Goal: Navigation & Orientation: Find specific page/section

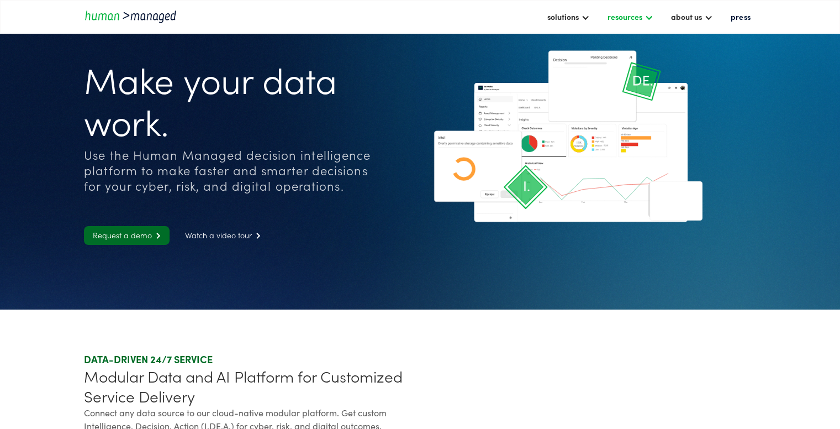
click at [652, 20] on div at bounding box center [649, 16] width 9 height 9
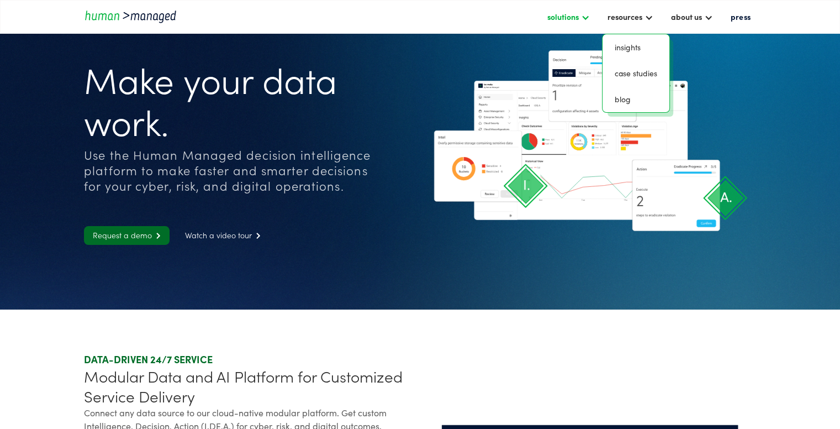
click at [590, 21] on div at bounding box center [585, 16] width 9 height 9
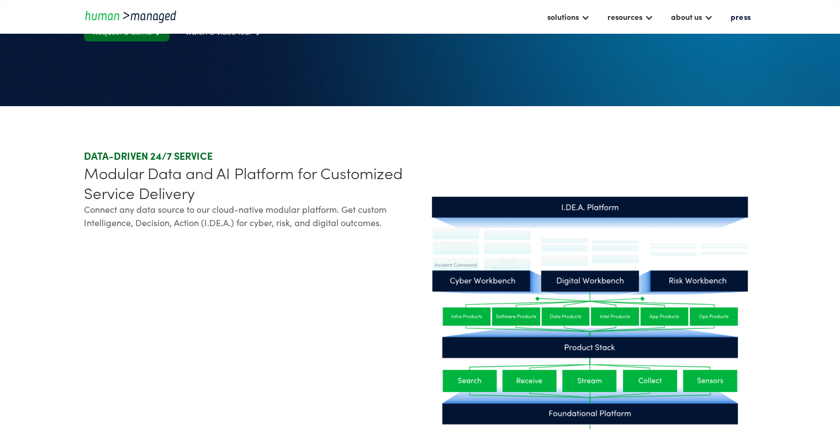
scroll to position [276, 0]
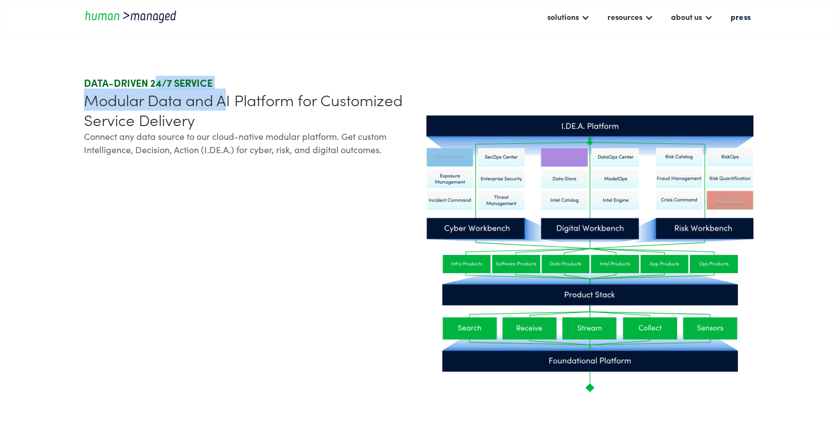
drag, startPoint x: 151, startPoint y: 89, endPoint x: 225, endPoint y: 91, distance: 74.6
click at [225, 91] on div "DATA-DRIVEN 24/7 SERVICE Modular Data and AI Platform for Customized Service De…" at bounding box center [249, 116] width 331 height 80
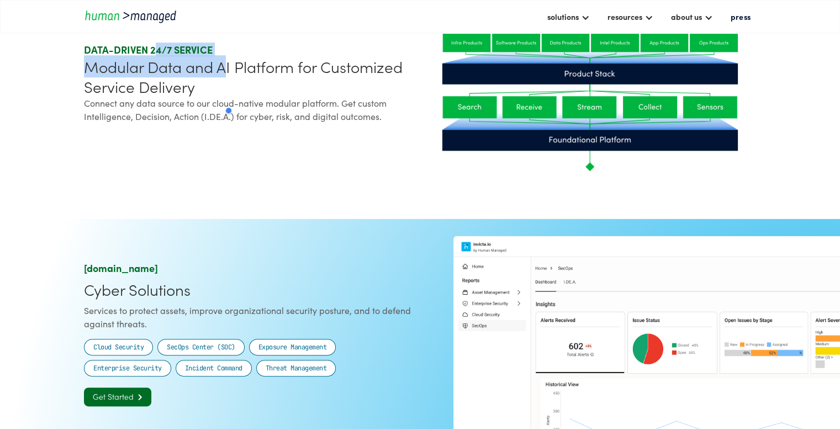
scroll to position [718, 0]
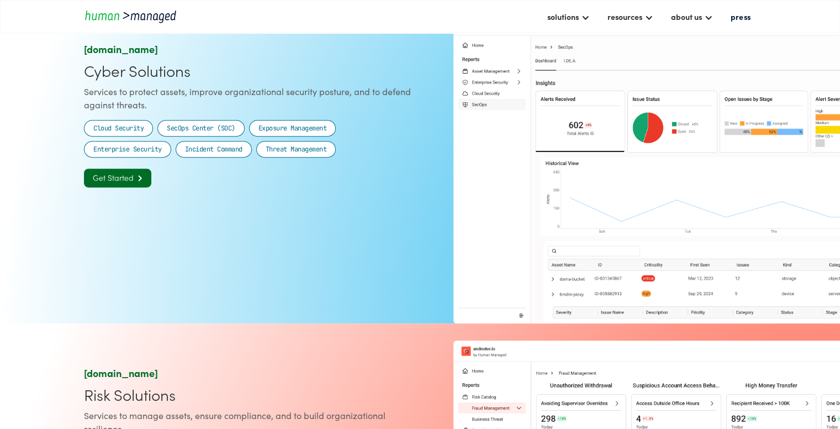
click at [243, 320] on div "invicta.io Cyber Solutions Services to protect assets, improve organizational s…" at bounding box center [420, 161] width 672 height 326
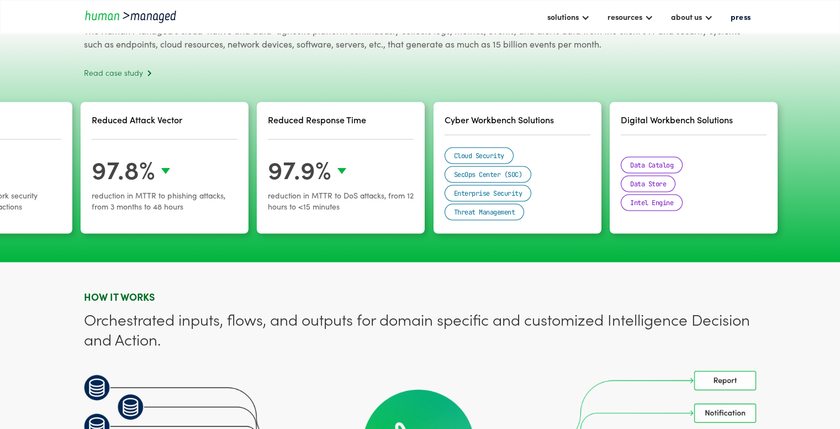
scroll to position [2044, 0]
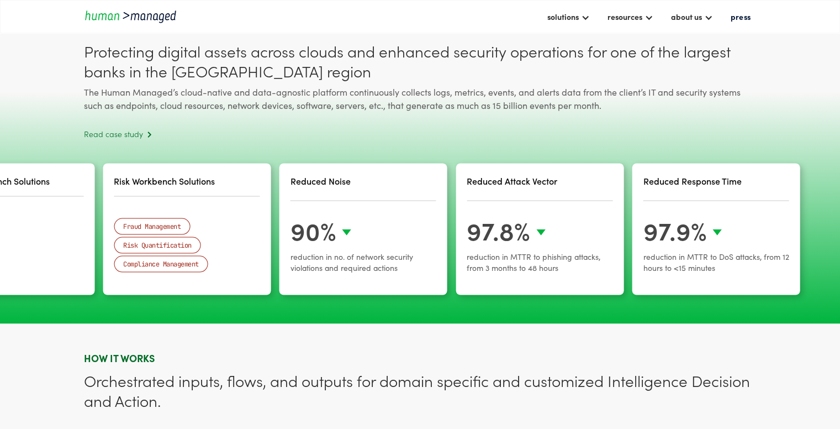
click at [0, 240] on div "Digital Workbench Solutions Data Catalog Data Store Intel Engine" at bounding box center [11, 228] width 168 height 131
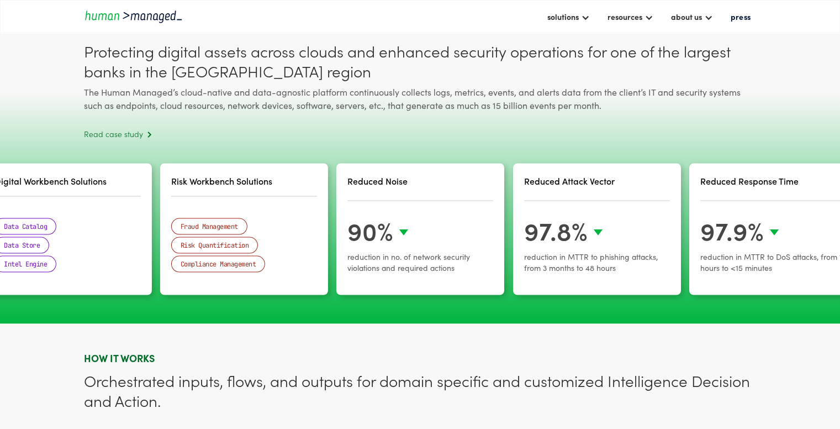
click at [504, 199] on div "Reduced Noise 90% reduction in no. of network security violations and required …" at bounding box center [420, 228] width 168 height 131
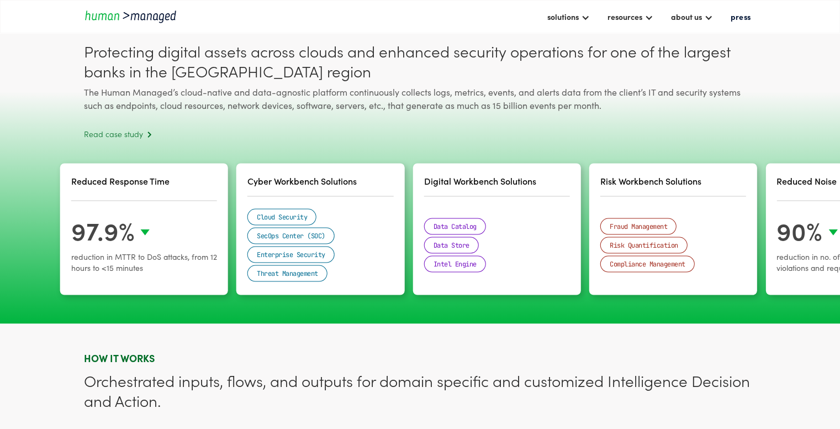
click at [570, 254] on div "Data Catalog Data Store Intel Engine" at bounding box center [497, 244] width 146 height 77
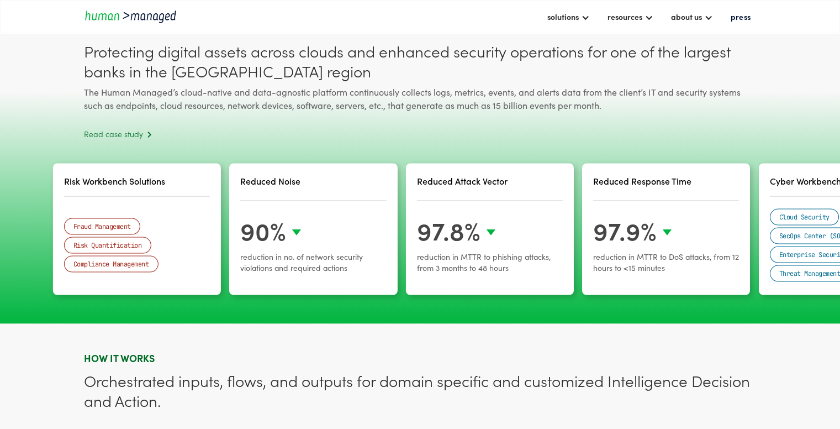
click at [563, 224] on div "97.8% reduction in MTTR to phishing attacks, from 3 months to 48 hours​" at bounding box center [490, 249] width 146 height 69
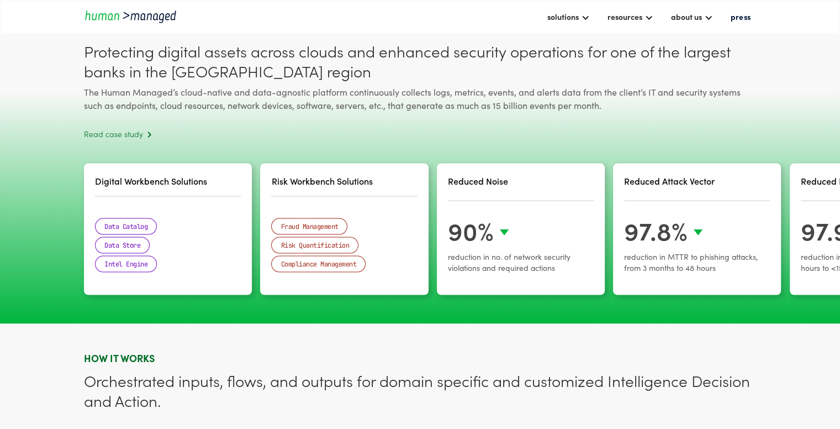
click at [417, 217] on div "Fraud Management Risk Quantification Compliance Management" at bounding box center [344, 244] width 146 height 77
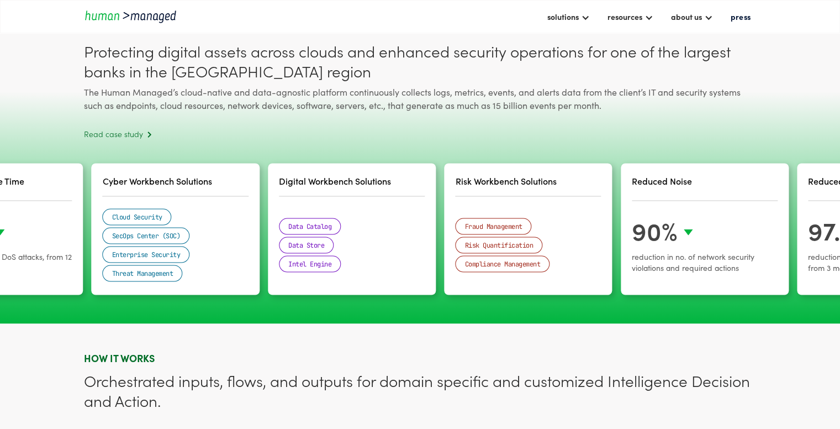
click at [425, 222] on div "Data Catalog Data Store Intel Engine" at bounding box center [352, 244] width 146 height 77
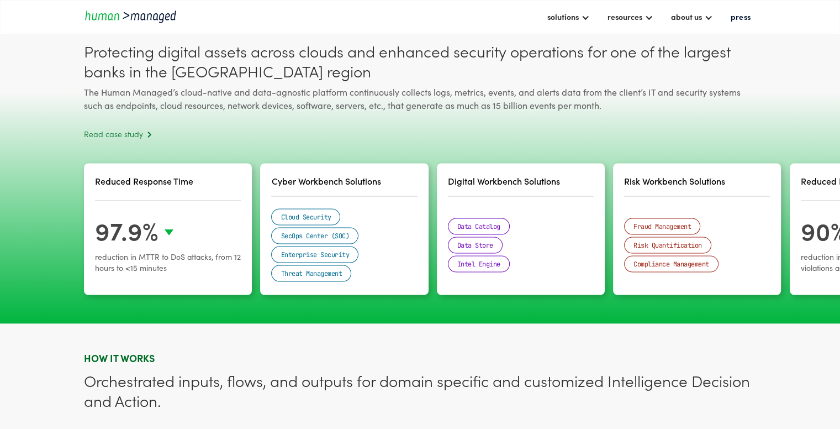
click at [408, 216] on div "Cloud Security SecOps Center (SOC) Enterprise Security Threat Management" at bounding box center [344, 244] width 146 height 77
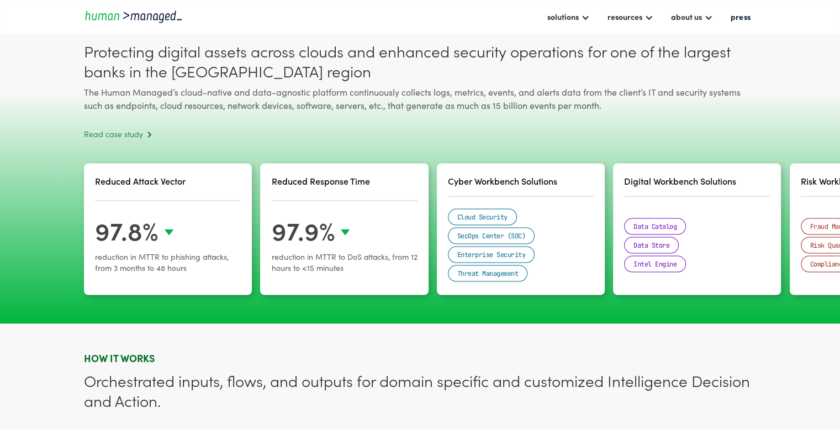
click at [396, 207] on div "Reduced Response Time 97.9% reduction in MTTR to DoS attacks, from 12 hours to …" at bounding box center [344, 228] width 168 height 131
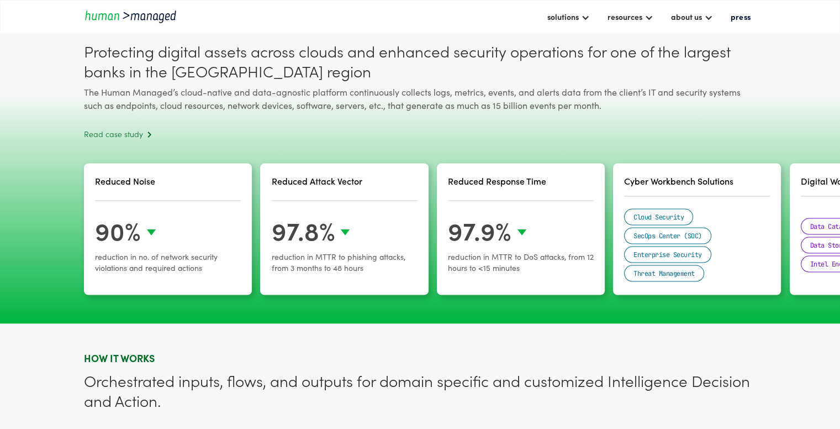
click at [354, 213] on div "Reduced Attack Vector 97.8% reduction in MTTR to phishing attacks, from 3 month…" at bounding box center [344, 228] width 168 height 131
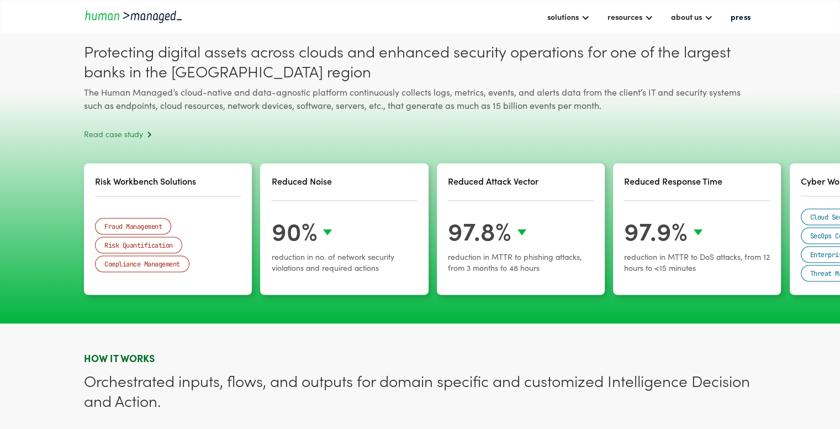
click at [314, 213] on div "Reduced Noise 90% reduction in no. of network security violations and required …" at bounding box center [344, 228] width 168 height 131
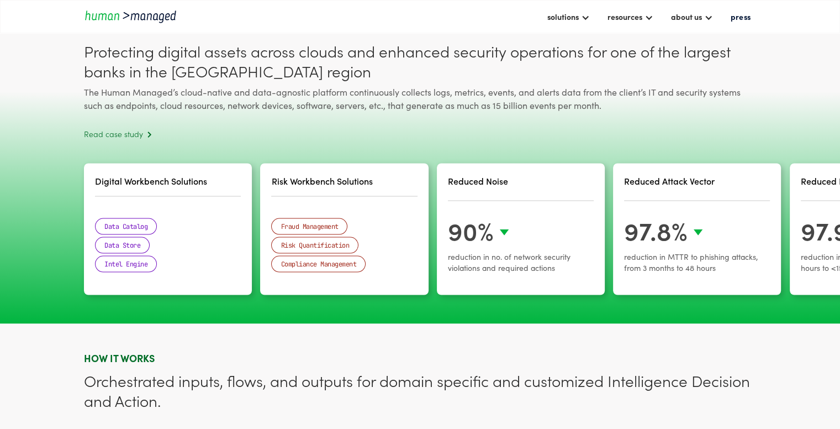
click at [287, 210] on div "Risk Workbench Solutions Fraud Management Risk Quantification Compliance Manage…" at bounding box center [344, 228] width 168 height 131
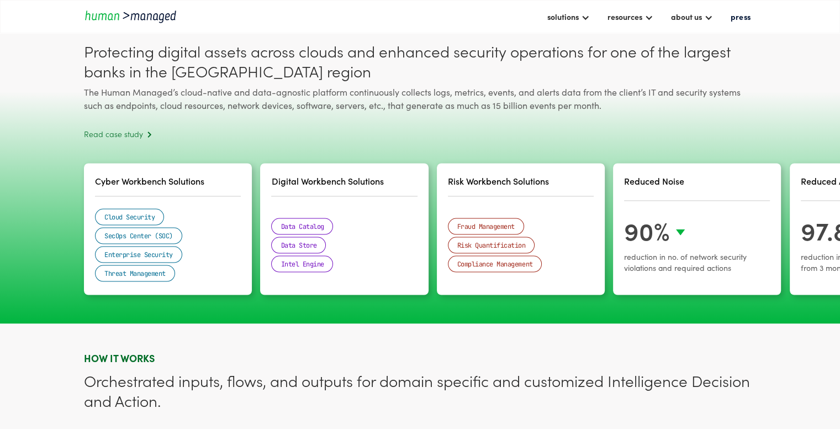
click at [252, 209] on div "Cyber Workbench Solutions Cloud Security SecOps Center (SOC) Enterprise Securit…" at bounding box center [168, 228] width 168 height 131
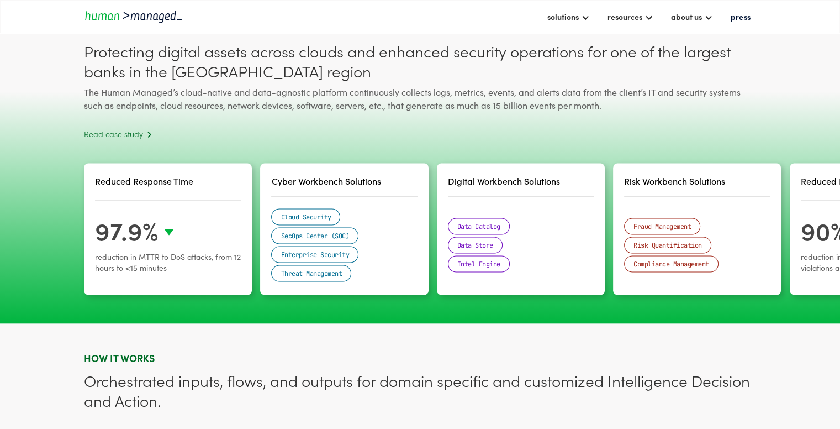
click at [252, 208] on div "Reduced Response Time 97.9% reduction in MTTR to DoS attacks, from 12 hours to …" at bounding box center [168, 228] width 168 height 131
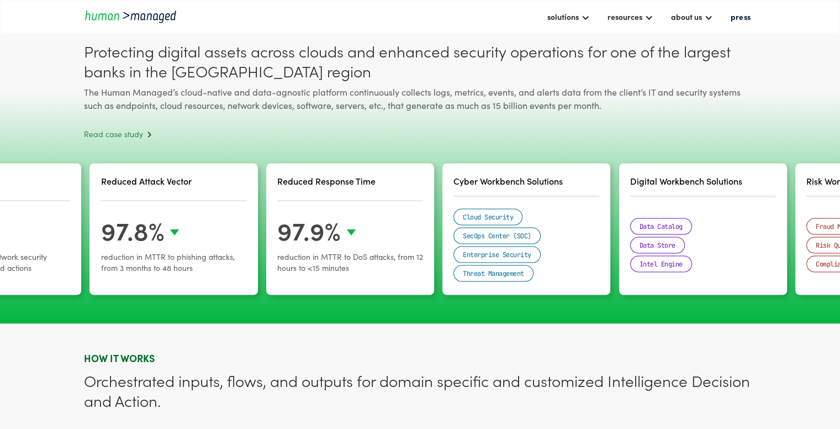
click at [234, 214] on div "Reduced Attack Vector 97.8% reduction in MTTR to phishing attacks, from 3 month…" at bounding box center [174, 228] width 168 height 131
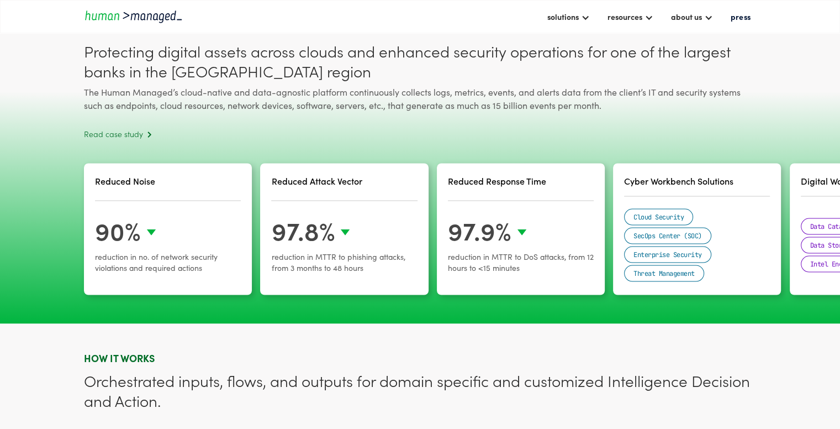
click at [214, 219] on div "Reduced Noise 90% reduction in no. of network security violations and required …" at bounding box center [168, 228] width 168 height 131
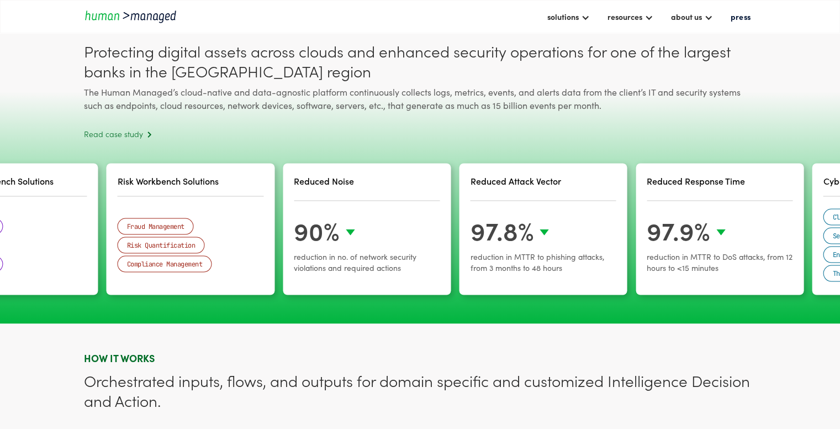
click at [186, 217] on div "Fraud Management Risk Quantification Compliance Management" at bounding box center [191, 244] width 146 height 77
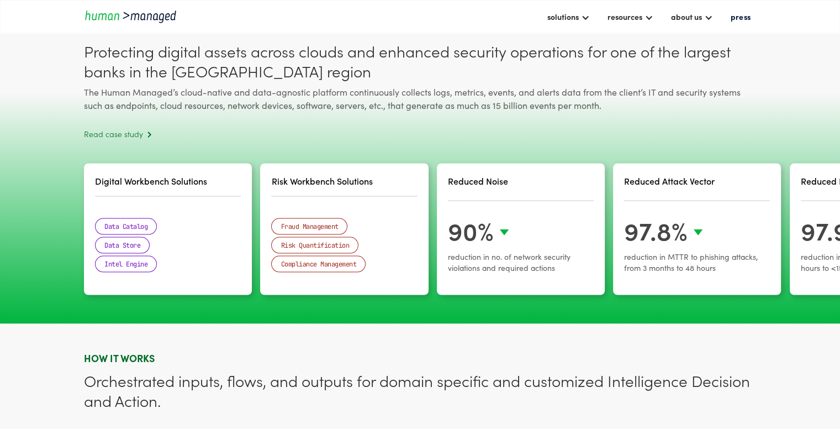
click at [222, 213] on div "Data Catalog Data Store Intel Engine" at bounding box center [168, 244] width 146 height 77
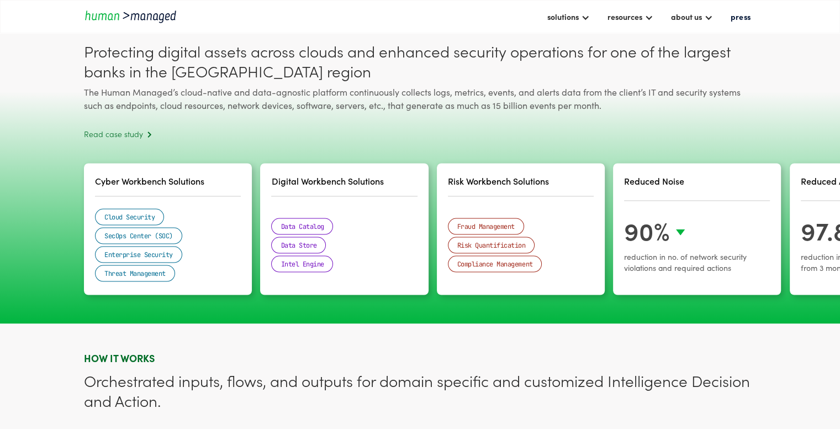
click at [194, 220] on div "Cloud Security SecOps Center (SOC) Enterprise Security Threat Management" at bounding box center [168, 244] width 146 height 77
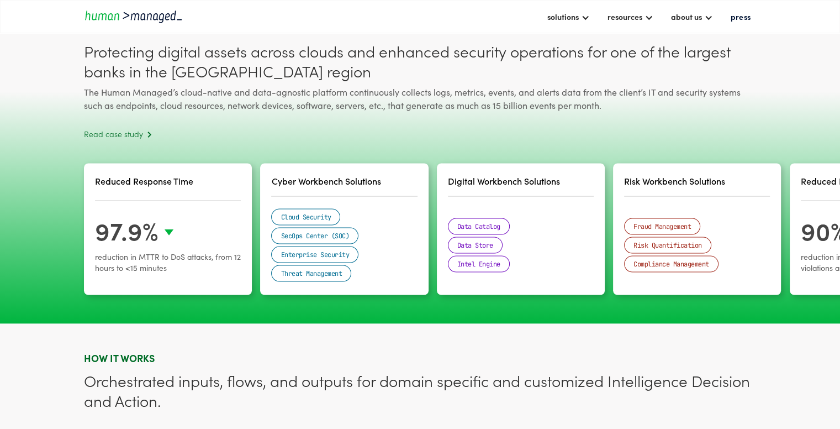
click at [173, 210] on div "Reduced Response Time 97.9% reduction in MTTR to DoS attacks, from 12 hours to …" at bounding box center [168, 228] width 168 height 131
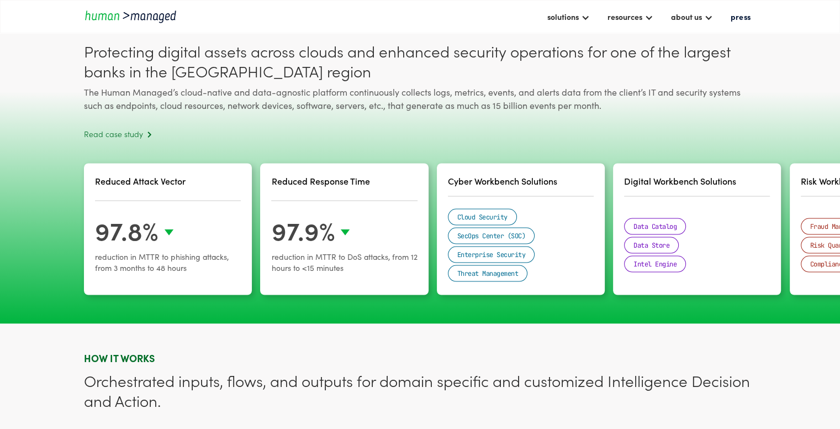
click at [208, 216] on div "Reduced Attack Vector 97.8% reduction in MTTR to phishing attacks, from 3 month…" at bounding box center [168, 228] width 168 height 131
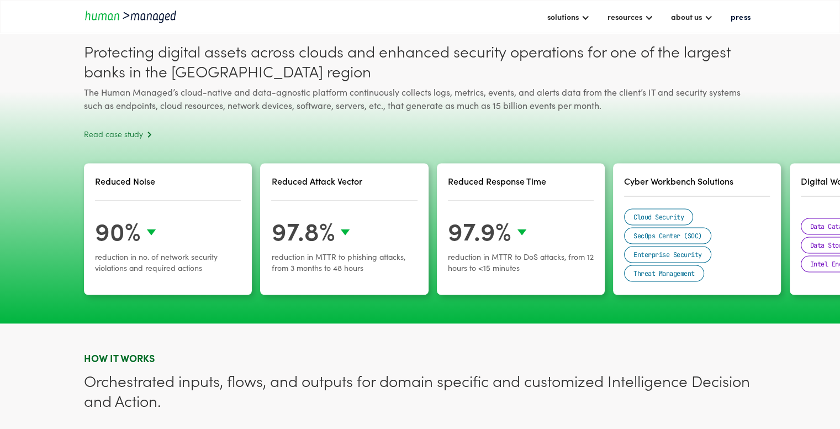
click at [239, 208] on div "Reduced Noise 90% reduction in no. of network security violations and required …" at bounding box center [168, 228] width 168 height 131
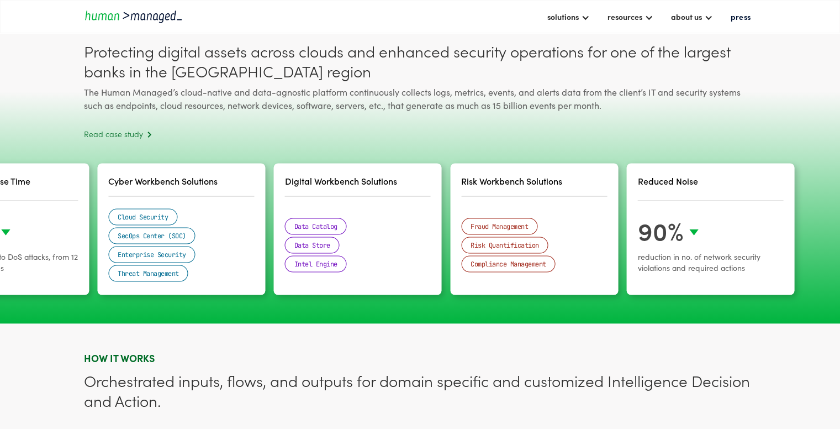
click at [417, 198] on div "Reduced Attack Vector 97.8% reduction in MTTR to phishing attacks, from 3 month…" at bounding box center [81, 232] width 672 height 138
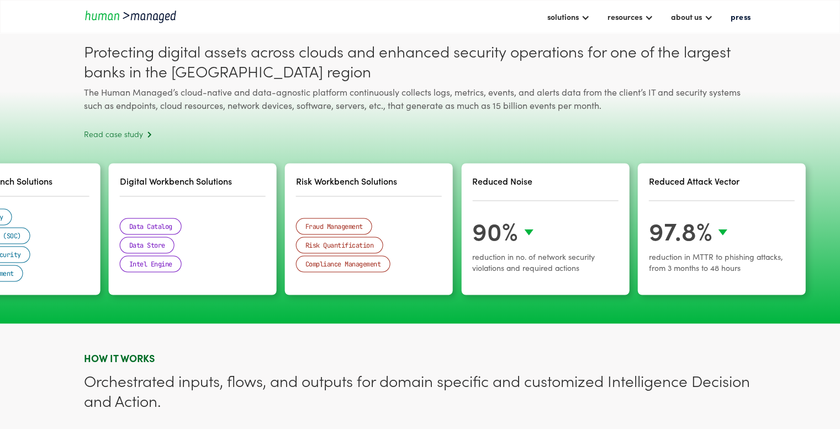
click at [316, 301] on div "Reduced Response Time 97.9% reduction in MTTR to DoS attacks, from 12 hours to …" at bounding box center [92, 232] width 672 height 138
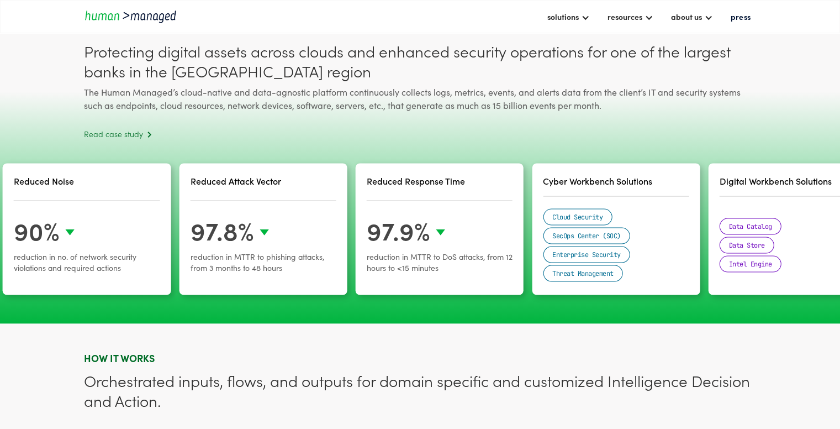
click at [367, 255] on div "97.9% reduction in MTTR to DoS attacks, from 12 hours to <15 minutes​" at bounding box center [440, 249] width 146 height 69
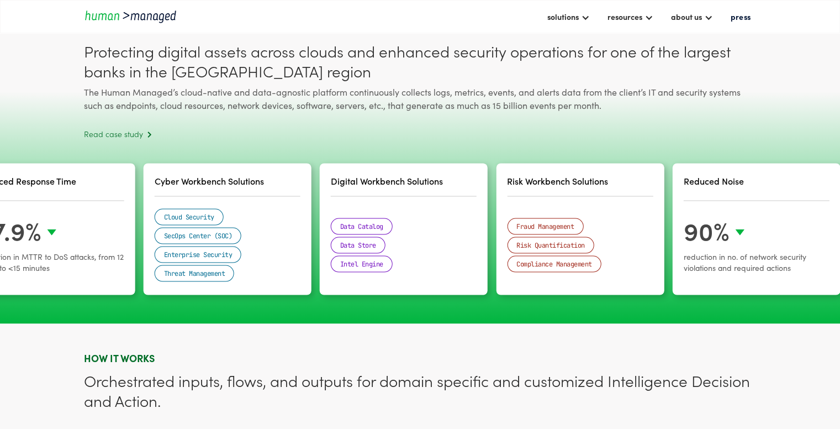
click at [521, 230] on div "Fraud Management Risk Quantification Compliance Management" at bounding box center [580, 244] width 146 height 77
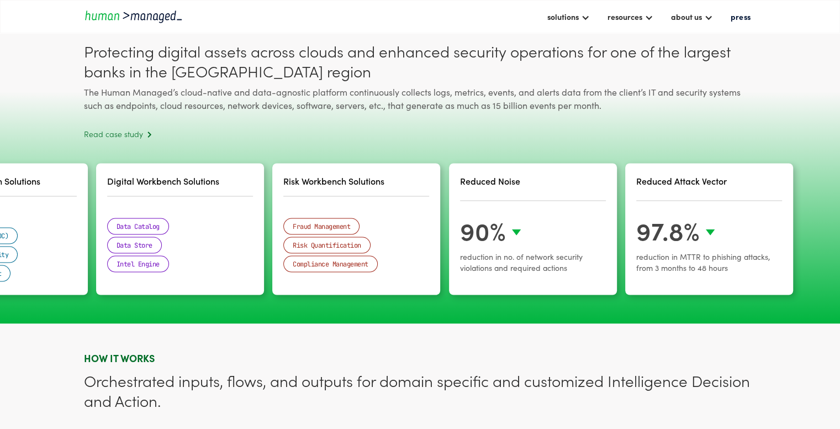
click at [571, 239] on div "Reduced Noise 90% reduction in no. of network security violations and required …" at bounding box center [533, 228] width 168 height 131
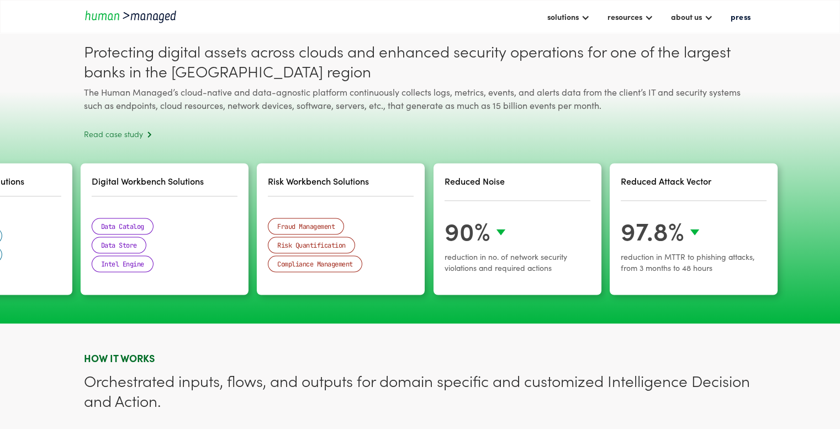
click at [690, 233] on div "97.8% reduction in MTTR to phishing attacks, from 3 months to 48 hours​" at bounding box center [694, 249] width 146 height 69
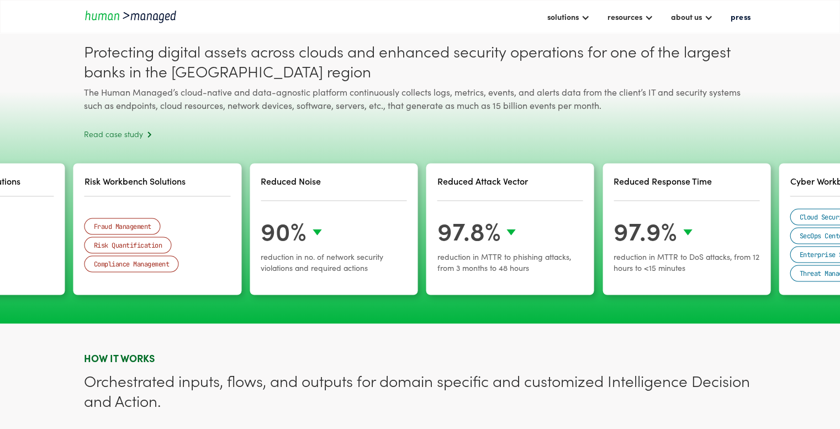
click at [659, 208] on div "Reduced Response Time 97.9% reduction in MTTR to DoS attacks, from 12 hours to …" at bounding box center [687, 228] width 168 height 131
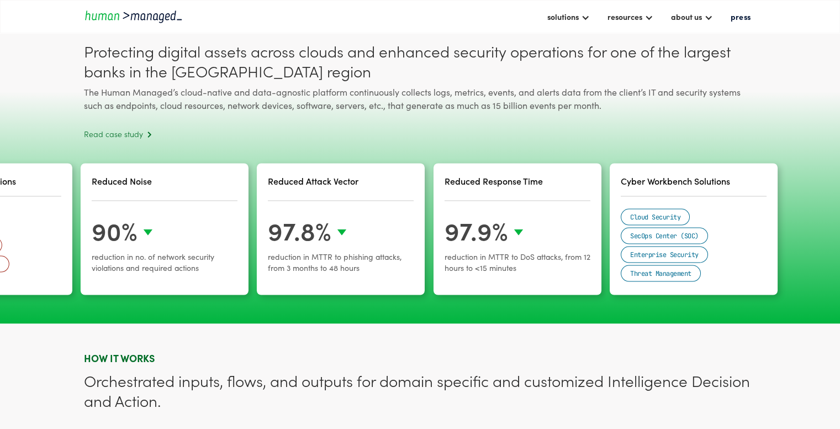
click at [631, 210] on div "Cloud Security SecOps Center (SOC) Enterprise Security Threat Management" at bounding box center [694, 244] width 146 height 77
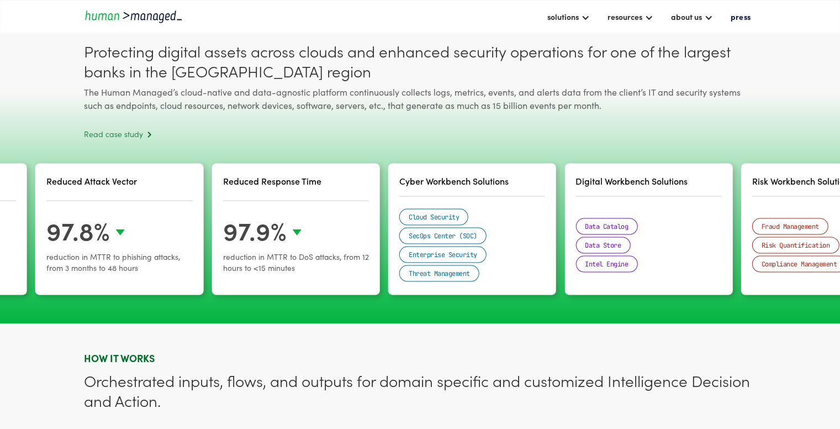
click at [608, 238] on div "Data Catalog Data Store Intel Engine" at bounding box center [649, 244] width 146 height 77
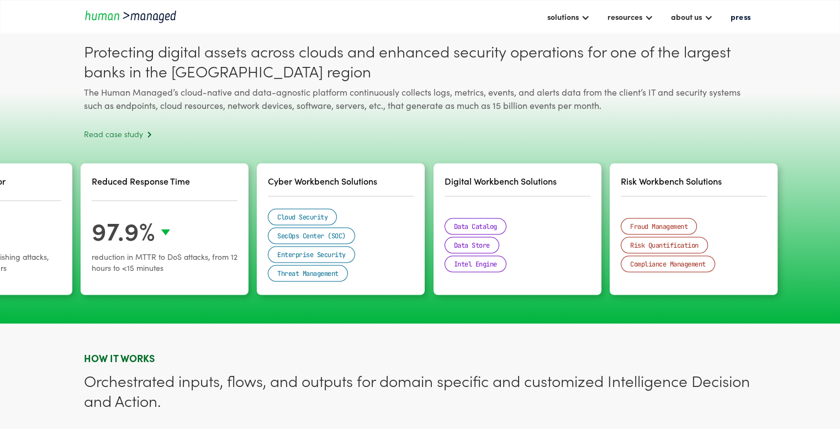
click at [621, 224] on div "Fraud Management Risk Quantification Compliance Management" at bounding box center [694, 244] width 146 height 77
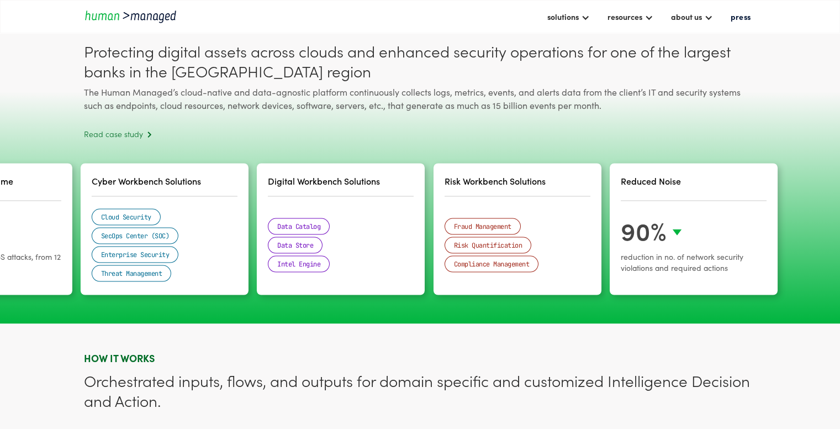
click at [621, 231] on div "90%" at bounding box center [651, 229] width 61 height 29
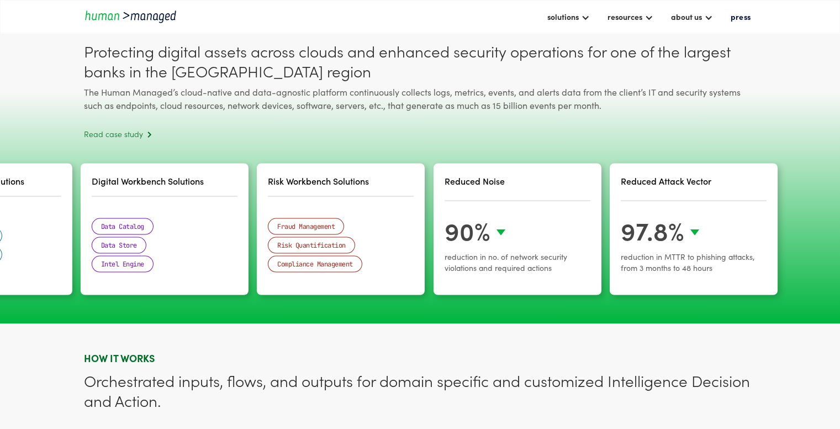
click at [615, 222] on div "Reduced Attack Vector 97.8% reduction in MTTR to phishing attacks, from 3 month…" at bounding box center [694, 228] width 168 height 131
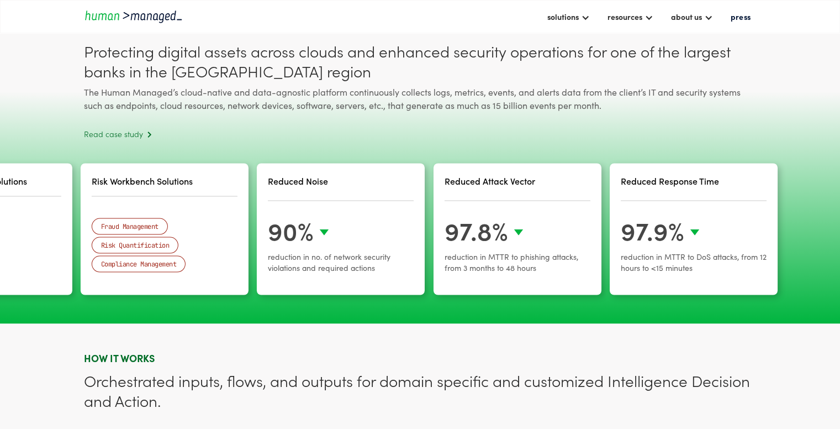
click at [662, 220] on div "Reduced Response Time 97.9% reduction in MTTR to DoS attacks, from 12 hours to …" at bounding box center [694, 228] width 168 height 131
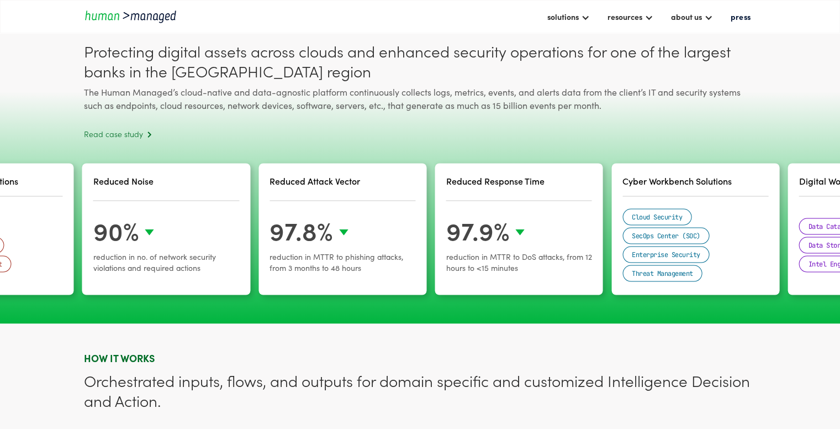
click at [697, 213] on div "Cyber Workbench Solutions Cloud Security SecOps Center (SOC) Enterprise Securit…" at bounding box center [696, 228] width 168 height 131
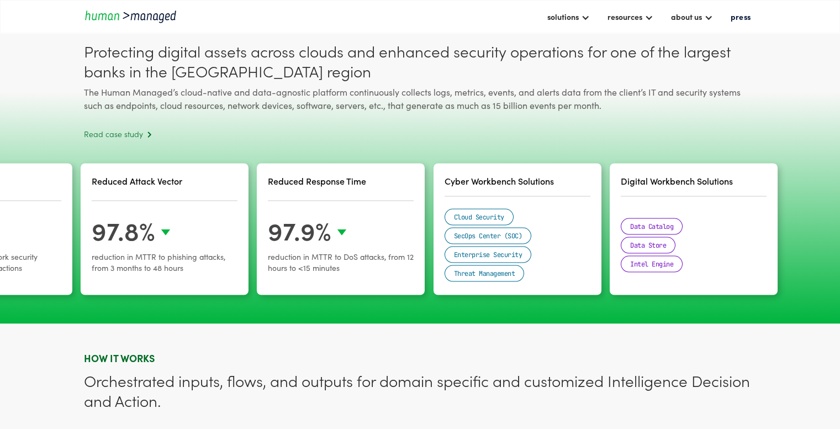
click at [687, 215] on div "Digital Workbench Solutions Data Catalog Data Store Intel Engine" at bounding box center [694, 228] width 168 height 131
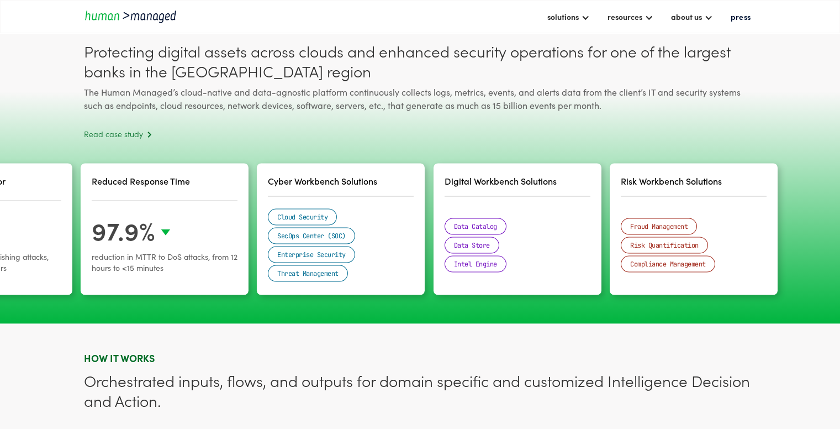
click at [711, 217] on div "Risk Workbench Solutions Fraud Management Risk Quantification Compliance Manage…" at bounding box center [694, 228] width 168 height 131
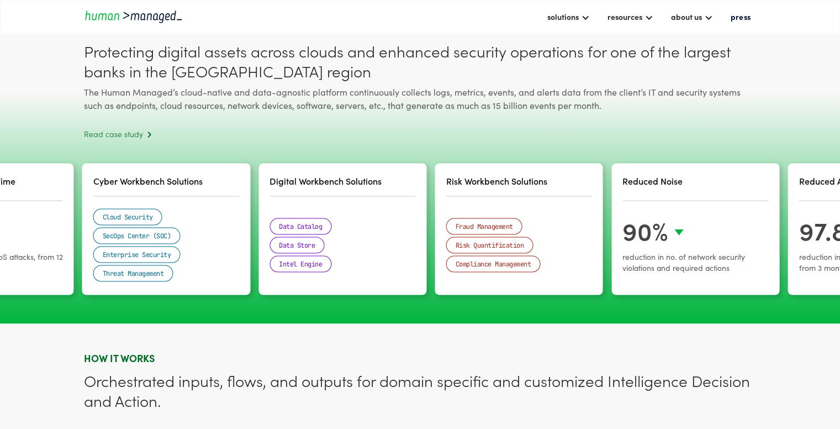
click at [696, 215] on div "Reduced Noise 90% reduction in no. of network security violations and required …" at bounding box center [696, 228] width 168 height 131
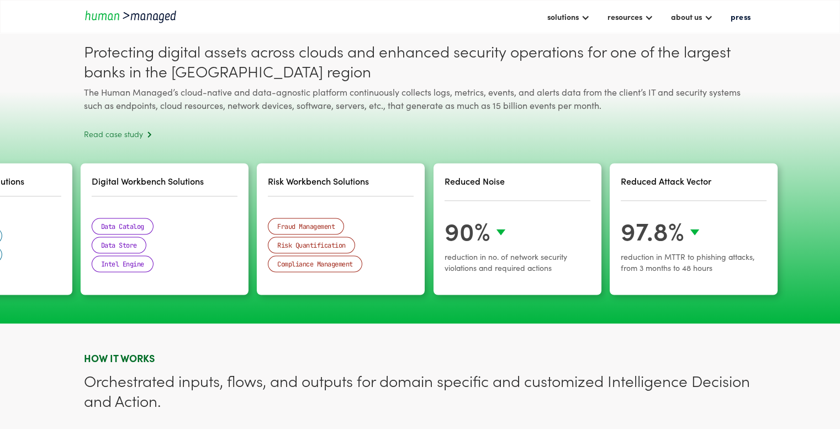
click at [678, 217] on div "Reduced Attack Vector 97.8% reduction in MTTR to phishing attacks, from 3 month…" at bounding box center [694, 228] width 168 height 131
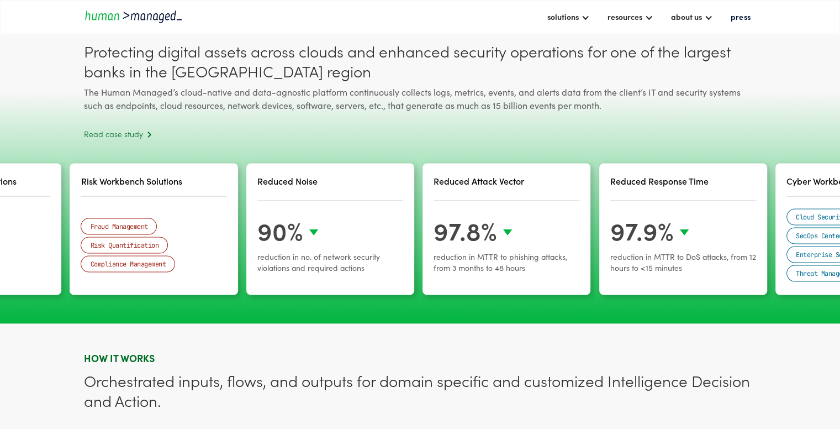
click at [688, 214] on div "Reduced Response Time 97.9% reduction in MTTR to DoS attacks, from 12 hours to …" at bounding box center [683, 228] width 168 height 131
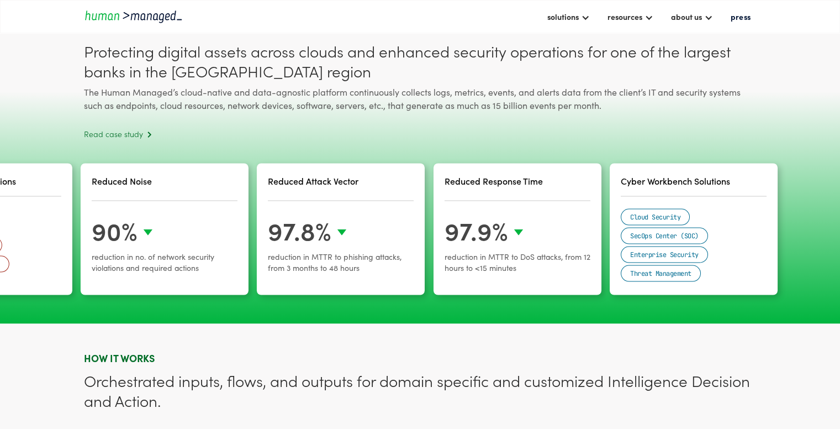
click at [690, 215] on div "Cyber Workbench Solutions Cloud Security SecOps Center (SOC) Enterprise Securit…" at bounding box center [694, 228] width 168 height 131
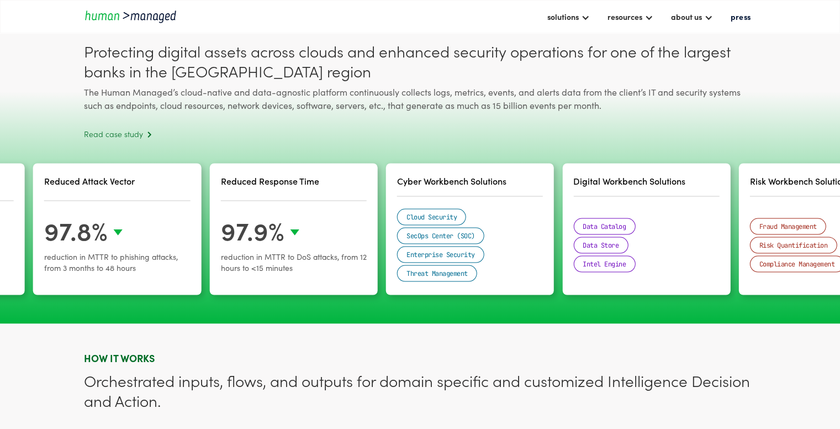
click at [678, 219] on div "Digital Workbench Solutions Data Catalog Data Store Intel Engine" at bounding box center [646, 228] width 168 height 131
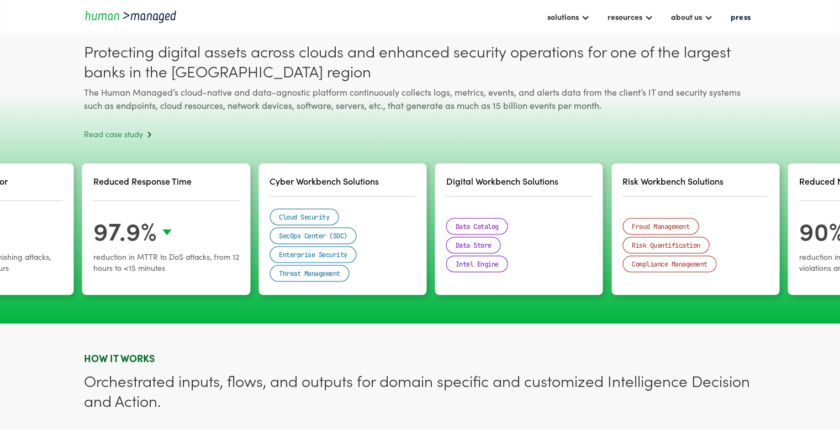
click at [675, 219] on div "Risk Workbench Solutions Fraud Management Risk Quantification Compliance Manage…" at bounding box center [696, 228] width 168 height 131
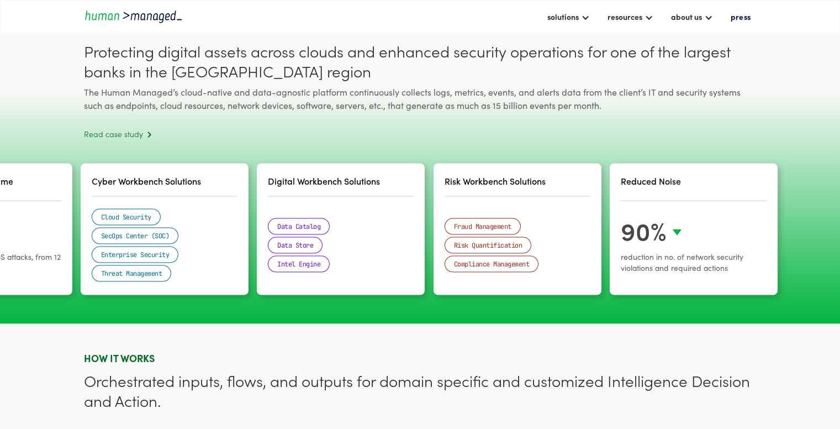
click at [665, 217] on div "Reduced Noise 90% reduction in no. of network security violations and required …" at bounding box center [694, 228] width 168 height 131
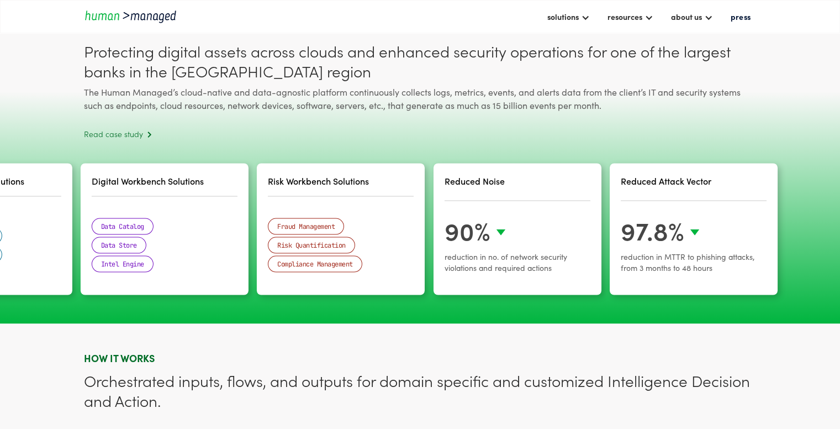
click at [648, 215] on div "Reduced Attack Vector 97.8% reduction in MTTR to phishing attacks, from 3 month…" at bounding box center [694, 228] width 168 height 131
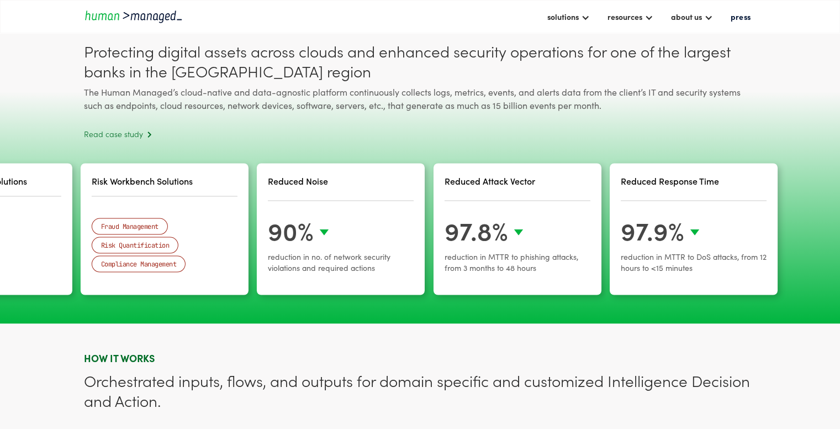
click at [654, 215] on div "Reduced Response Time 97.9% reduction in MTTR to DoS attacks, from 12 hours to …" at bounding box center [694, 228] width 168 height 131
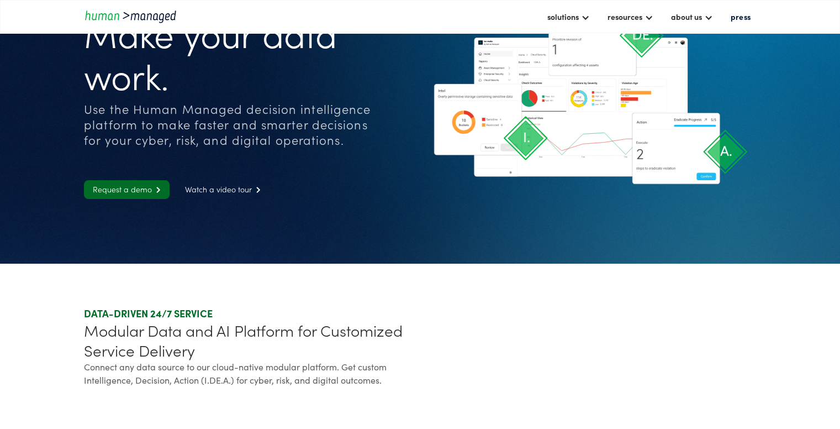
scroll to position [0, 0]
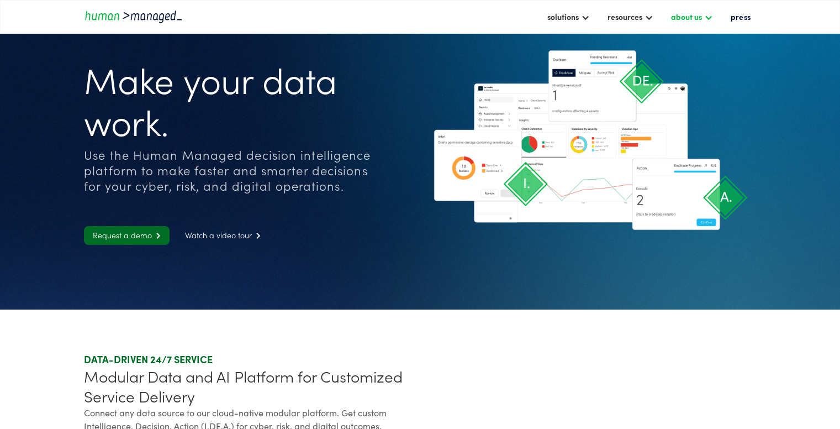
click at [711, 19] on div at bounding box center [708, 16] width 9 height 9
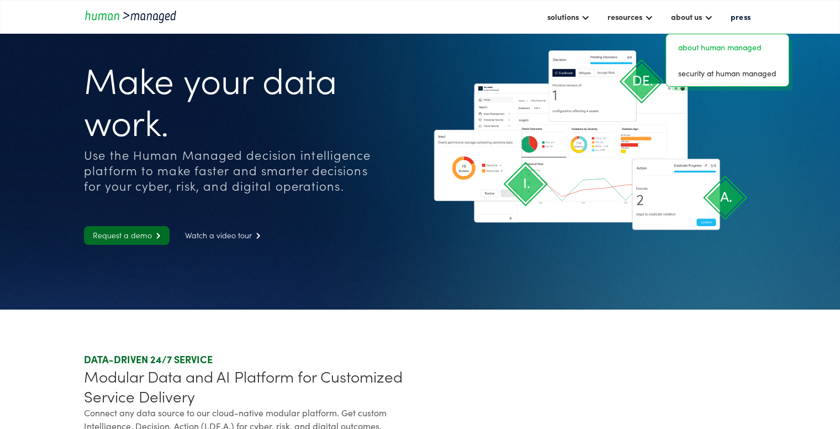
click at [703, 43] on link "about human managed" at bounding box center [728, 47] width 114 height 17
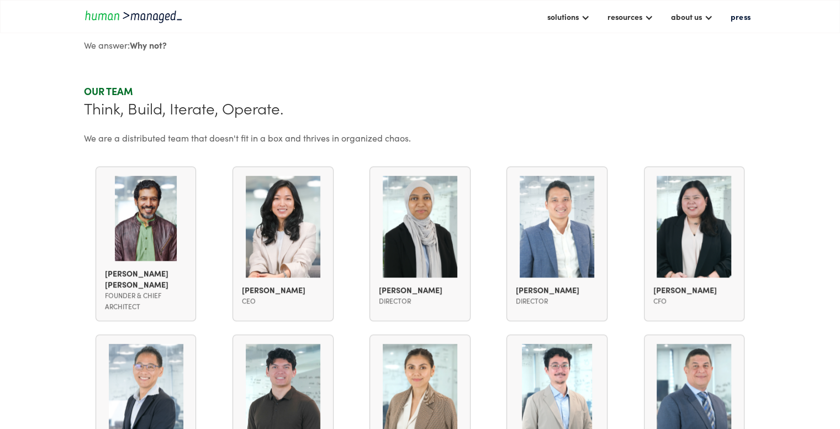
scroll to position [829, 0]
